Goal: Task Accomplishment & Management: Manage account settings

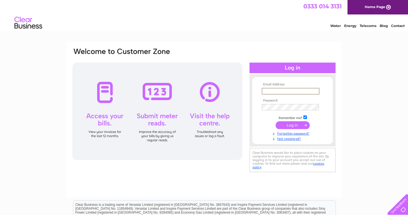
type input "ross@outofthewoods.me.uk"
click at [293, 124] on input "submit" at bounding box center [293, 125] width 34 height 8
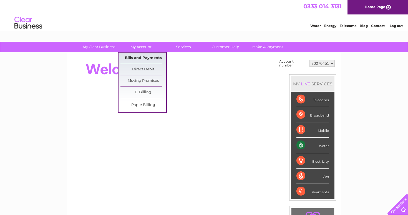
click at [151, 60] on link "Bills and Payments" at bounding box center [144, 58] width 46 height 11
click at [148, 57] on link "Bills and Payments" at bounding box center [144, 58] width 46 height 11
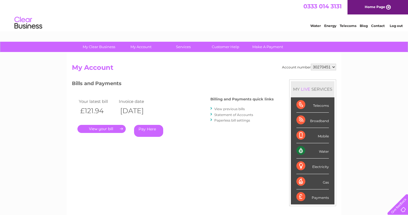
click at [110, 127] on link "." at bounding box center [102, 129] width 48 height 8
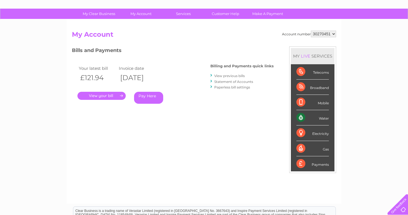
scroll to position [34, 0]
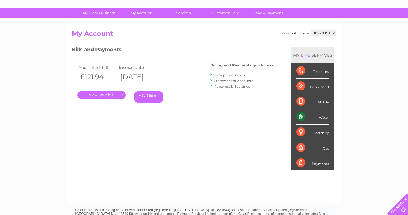
click at [241, 75] on link "View previous bills" at bounding box center [229, 75] width 31 height 4
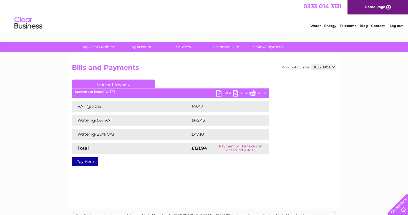
click at [226, 93] on link "PDF" at bounding box center [224, 94] width 17 height 8
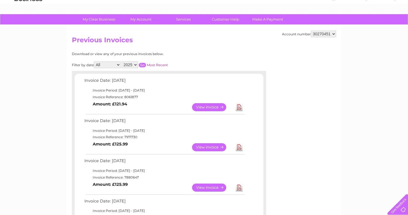
scroll to position [36, 0]
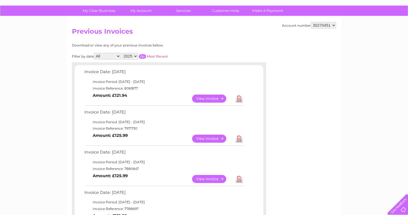
click at [211, 138] on link "View" at bounding box center [212, 138] width 41 height 8
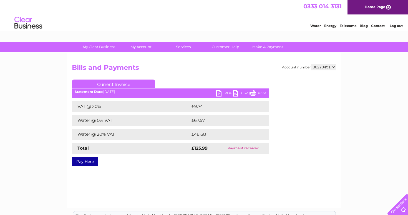
click at [226, 93] on link "PDF" at bounding box center [224, 94] width 17 height 8
